Goal: Navigation & Orientation: Find specific page/section

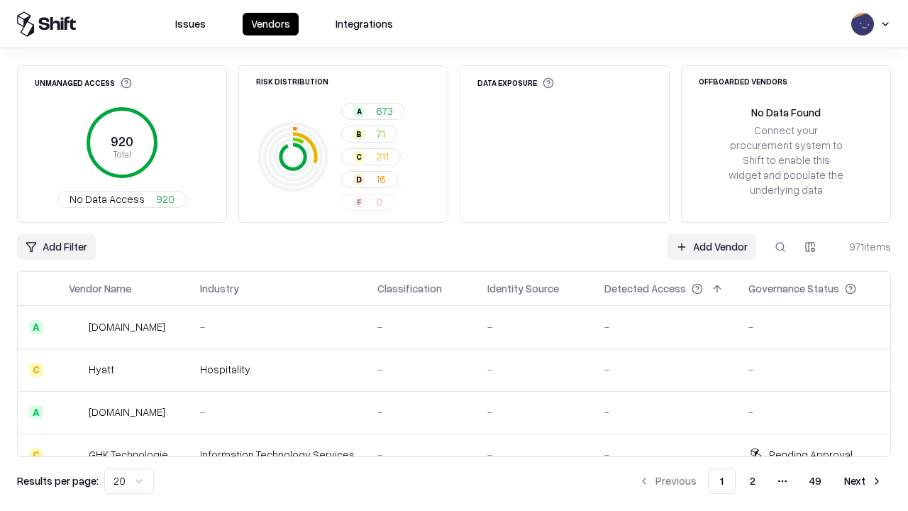
click at [129, 481] on html "Issues Vendors Integrations Unmanaged Access 920 Total No Data Access 920 Risk …" at bounding box center [454, 255] width 908 height 511
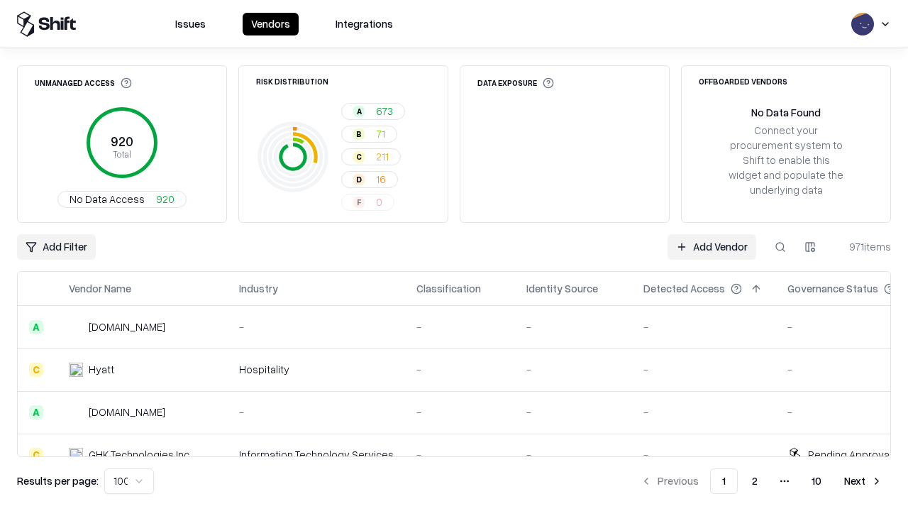
click at [863, 481] on button "Next" at bounding box center [863, 481] width 55 height 26
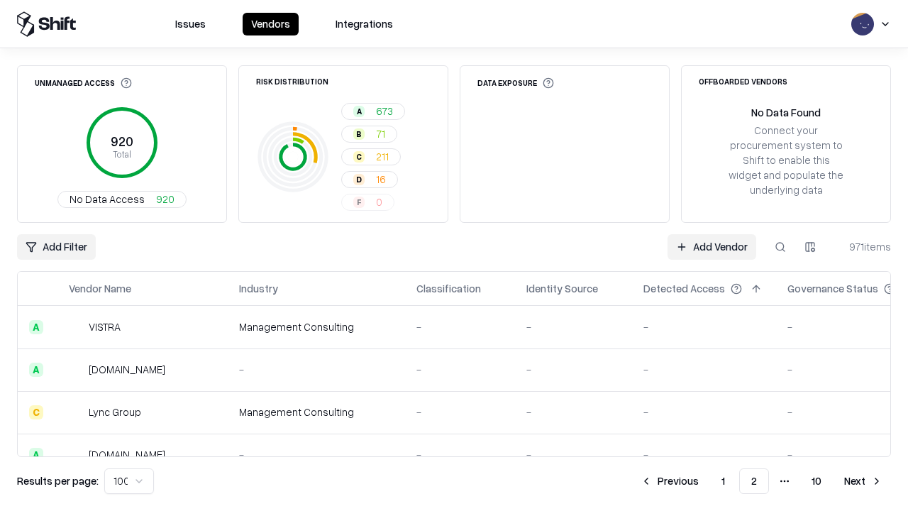
click at [863, 481] on button "Next" at bounding box center [863, 481] width 55 height 26
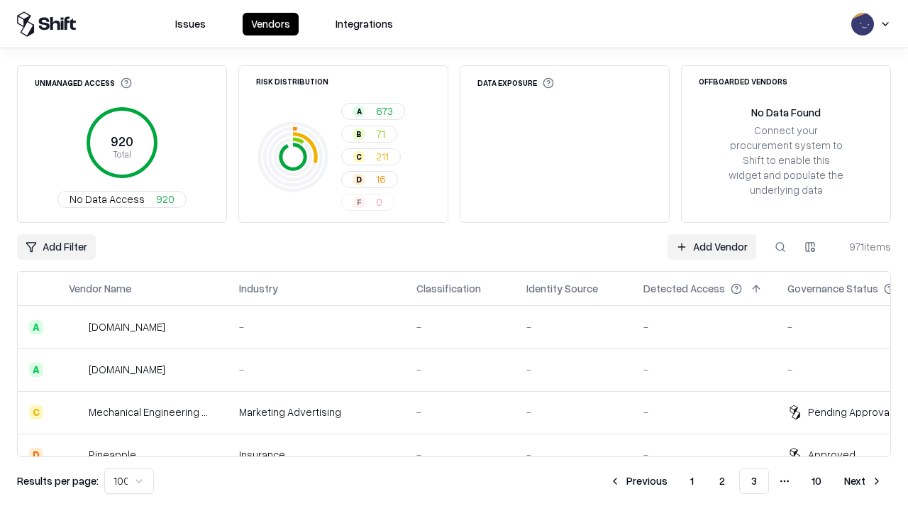
click at [863, 481] on button "Next" at bounding box center [863, 481] width 55 height 26
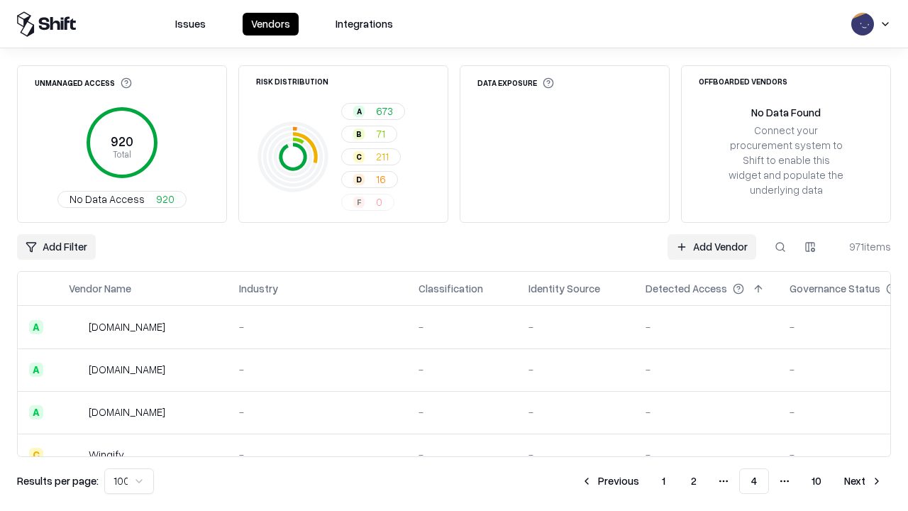
click at [863, 481] on button "Next" at bounding box center [863, 481] width 55 height 26
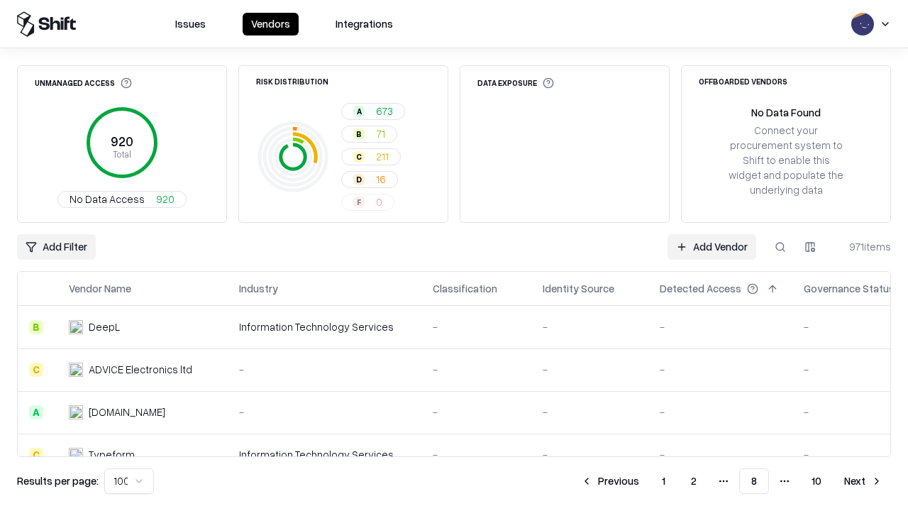
click at [863, 481] on button "Next" at bounding box center [863, 481] width 55 height 26
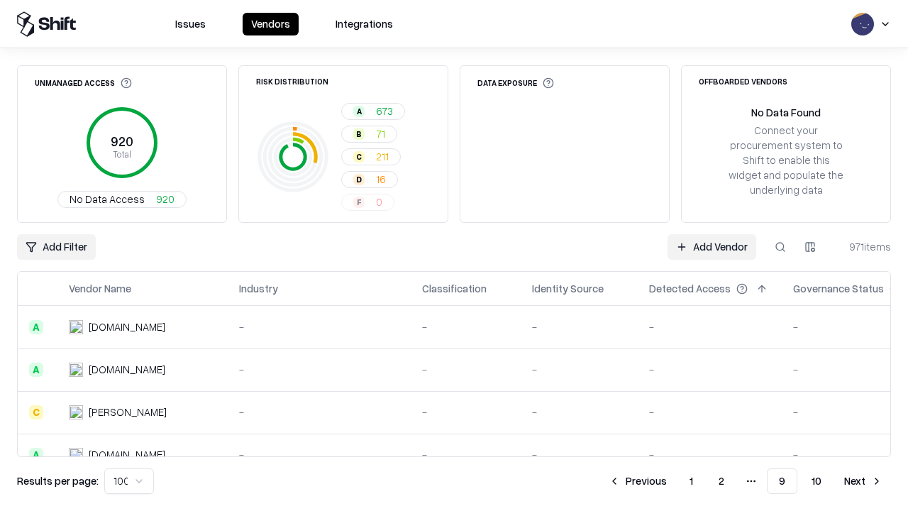
click at [863, 481] on button "Next" at bounding box center [863, 481] width 55 height 26
click at [670, 481] on button "Previous" at bounding box center [669, 481] width 75 height 26
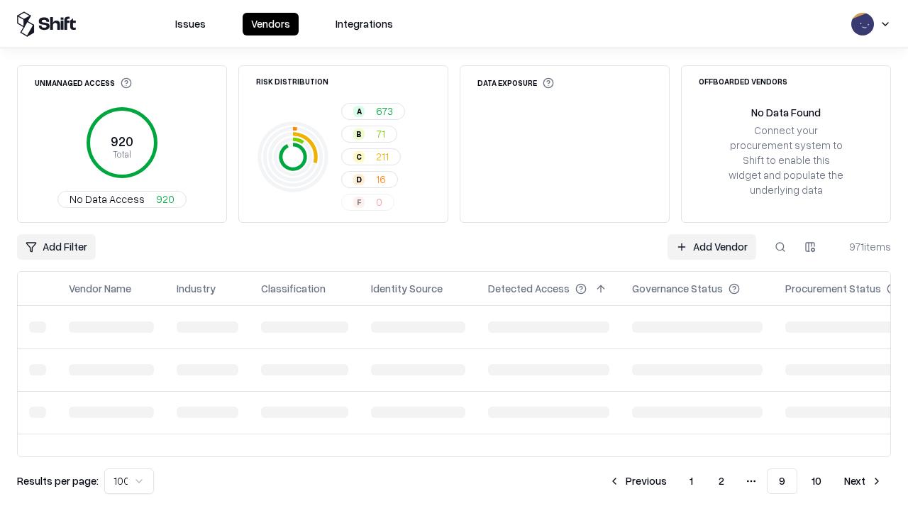
click at [638, 481] on button "Previous" at bounding box center [637, 481] width 75 height 26
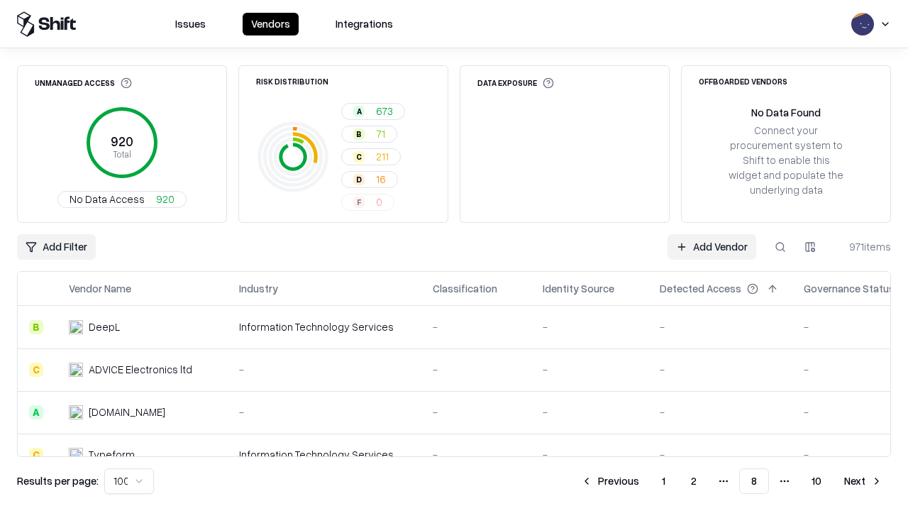
click at [610, 481] on button "Previous" at bounding box center [609, 481] width 75 height 26
click at [609, 481] on button "Previous" at bounding box center [609, 481] width 75 height 26
